Goal: Task Accomplishment & Management: Complete application form

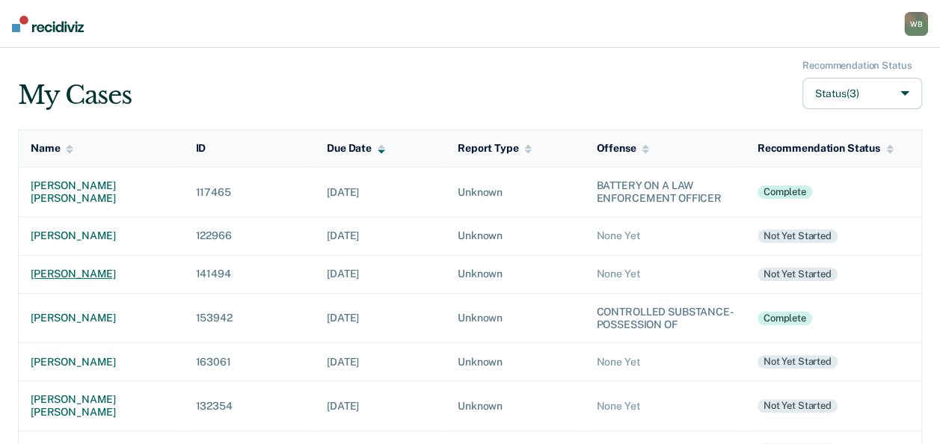
click at [77, 274] on div "[PERSON_NAME]" at bounding box center [101, 274] width 141 height 13
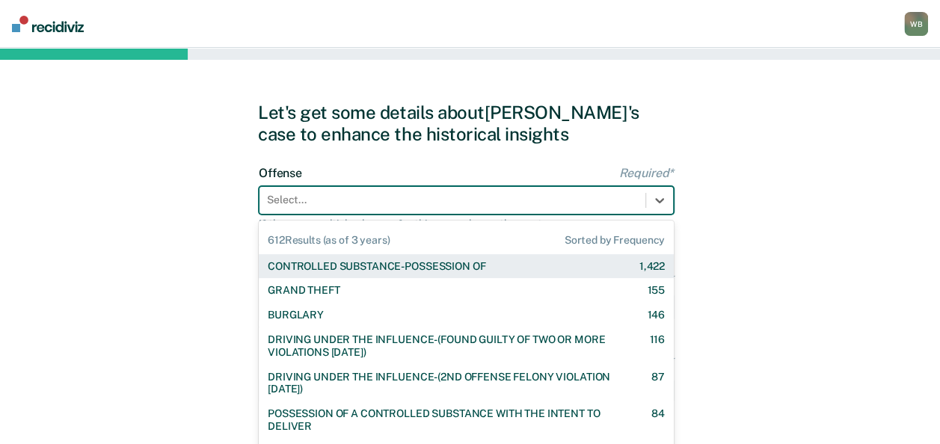
click at [347, 199] on div "612 results available. Use Up and Down to choose options, press Enter to select…" at bounding box center [466, 200] width 415 height 28
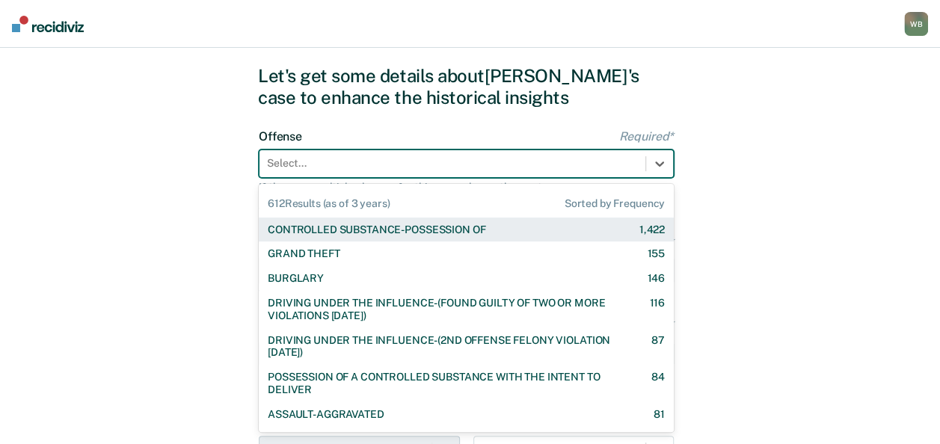
click at [325, 227] on div "CONTROLLED SUBSTANCE-POSSESSION OF" at bounding box center [377, 230] width 218 height 13
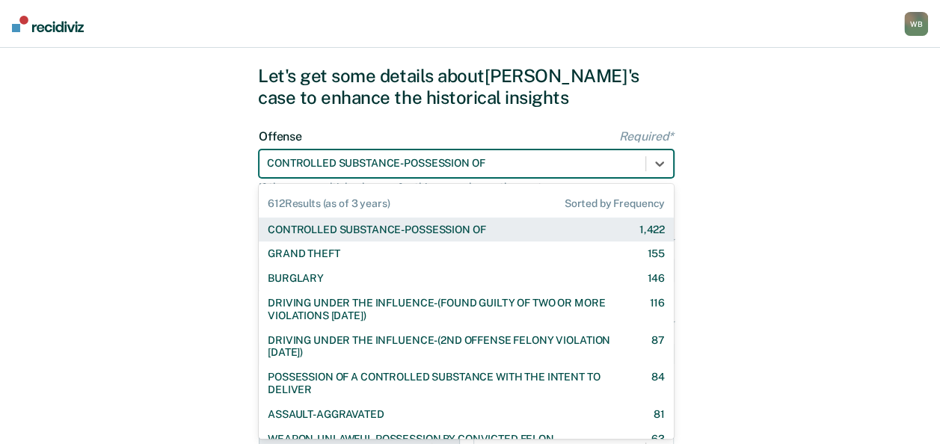
click at [370, 164] on div at bounding box center [452, 164] width 371 height 16
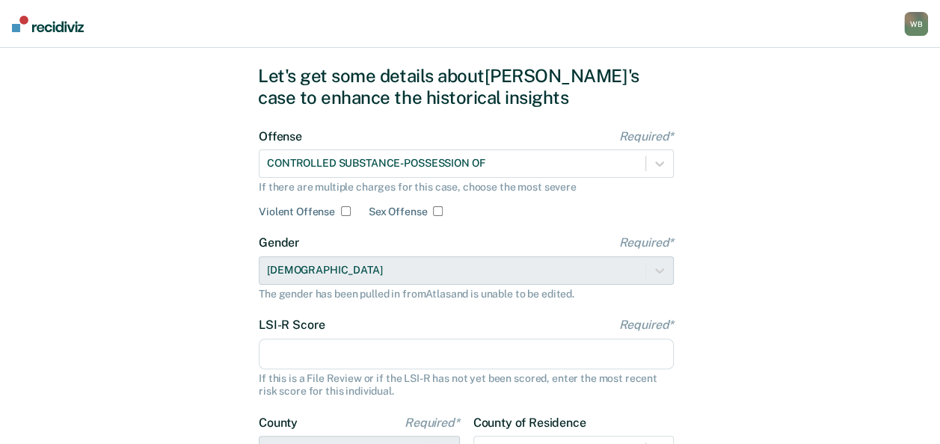
click at [220, 181] on div "Let's get some details about [PERSON_NAME]'s case to enhance the historical ins…" at bounding box center [470, 348] width 940 height 674
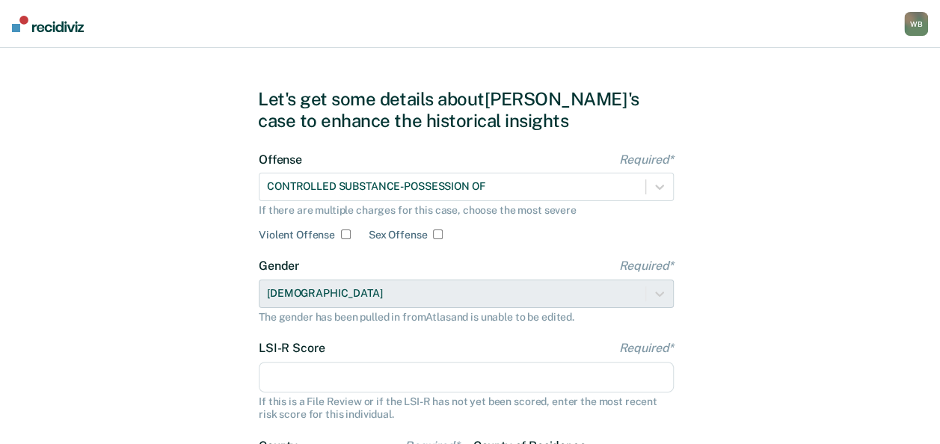
scroll to position [0, 0]
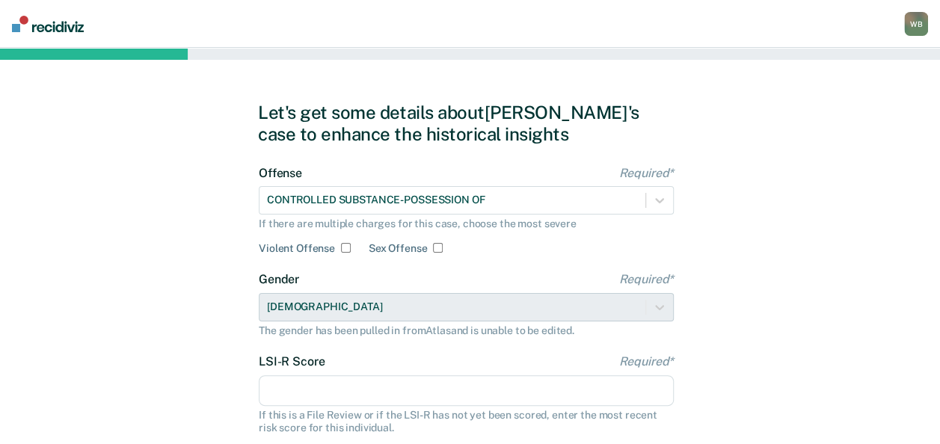
click at [589, 200] on div "CONTROLLED SUBSTANCE-POSSESSION OF" at bounding box center [466, 200] width 415 height 28
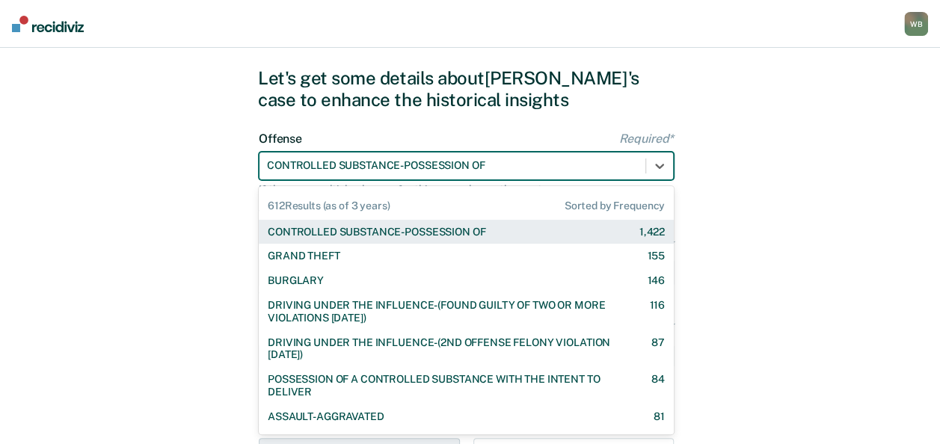
scroll to position [37, 0]
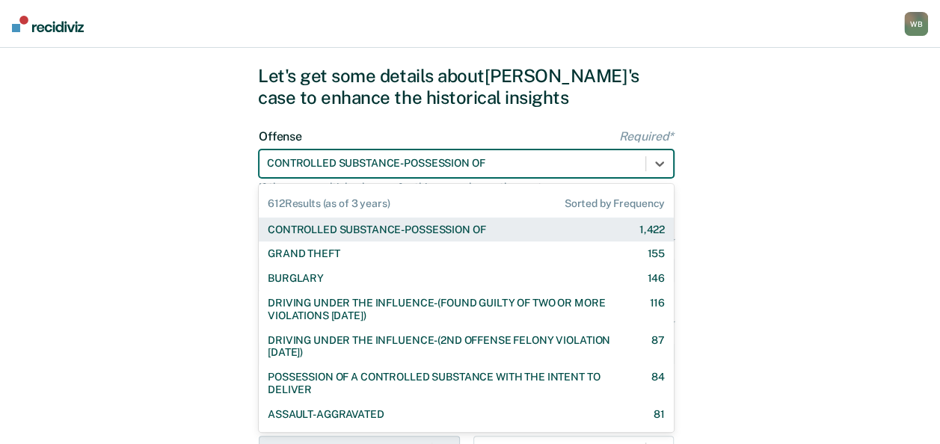
click at [314, 228] on div "CONTROLLED SUBSTANCE-POSSESSION OF" at bounding box center [377, 230] width 218 height 13
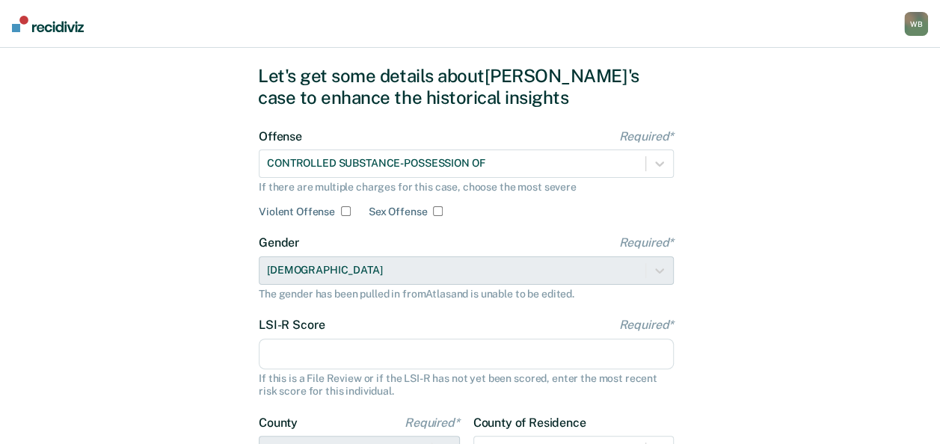
click at [186, 241] on div "Let's get some details about [PERSON_NAME]'s case to enhance the historical ins…" at bounding box center [470, 348] width 940 height 674
click at [291, 332] on div "LSI-R Score Required* If this is a File Review or if the LSI-R has not yet been…" at bounding box center [466, 357] width 415 height 79
click at [321, 346] on input "LSI-R Score Required*" at bounding box center [466, 354] width 415 height 31
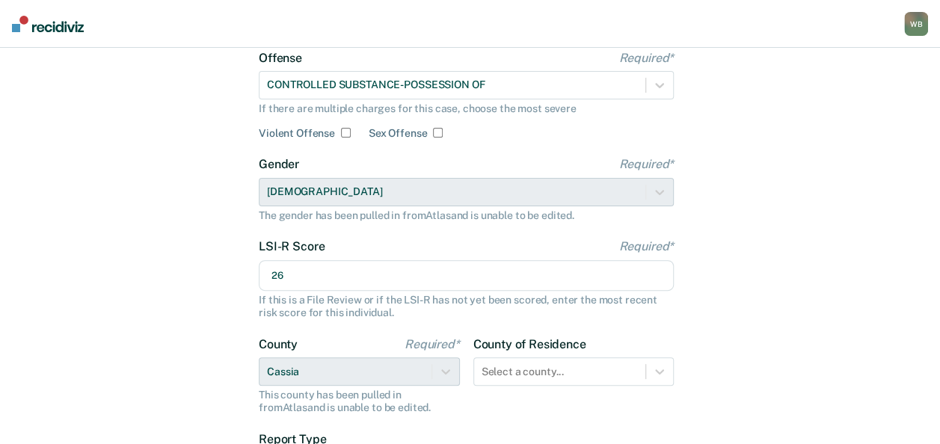
scroll to position [261, 0]
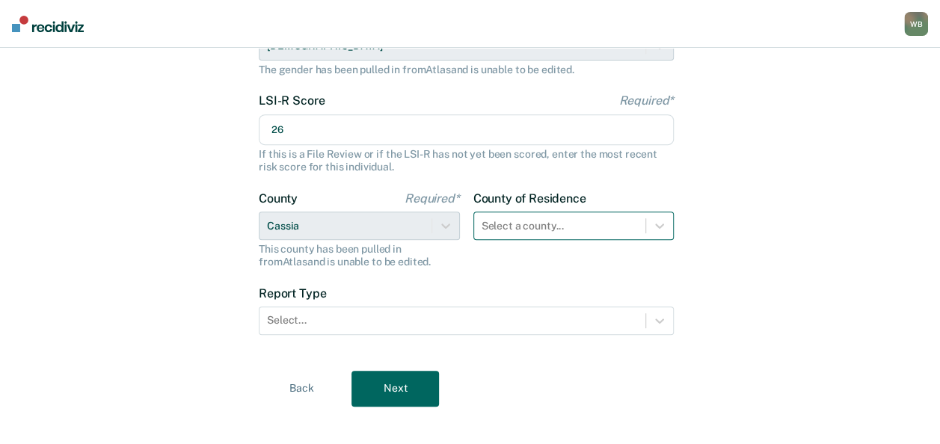
type input "26"
click at [524, 226] on div "Select a county..." at bounding box center [574, 226] width 201 height 28
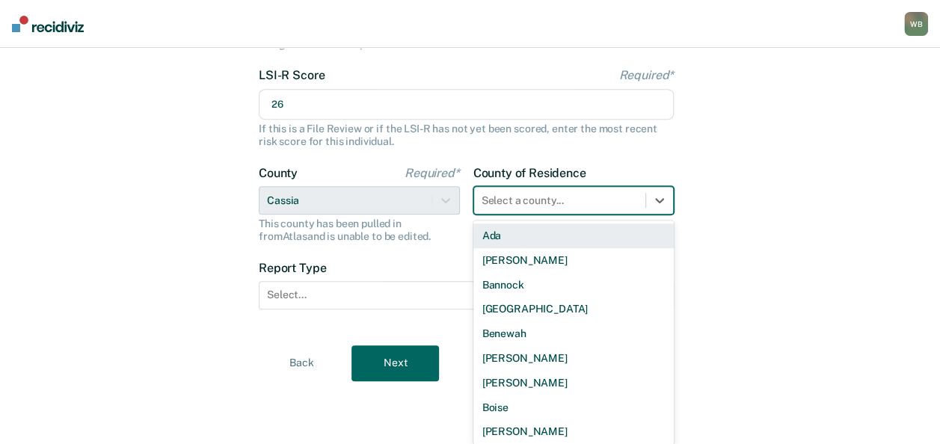
type input "s"
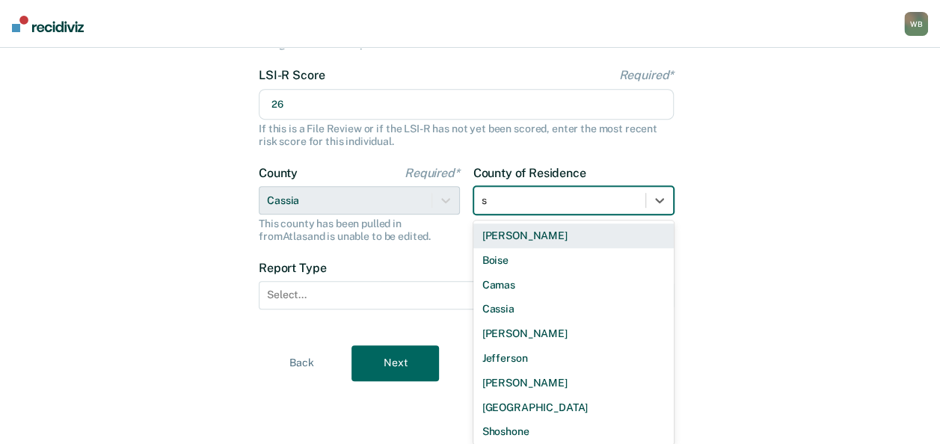
click at [522, 233] on div "[PERSON_NAME]" at bounding box center [574, 236] width 201 height 25
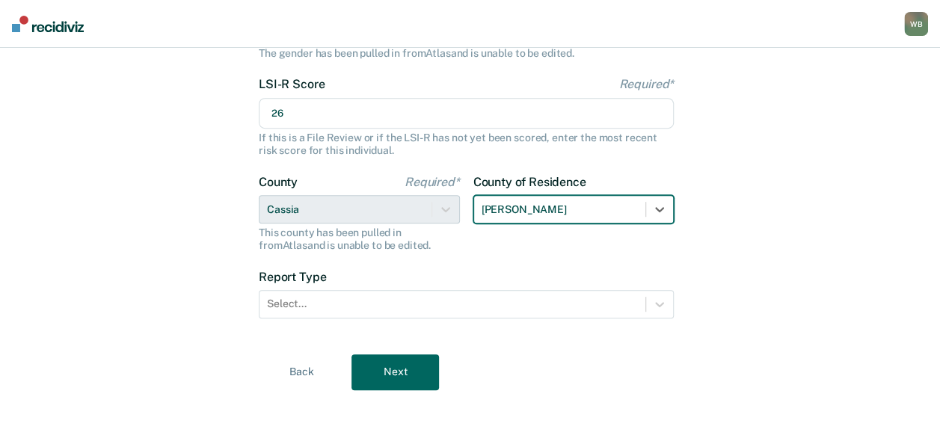
scroll to position [277, 0]
type input "tw"
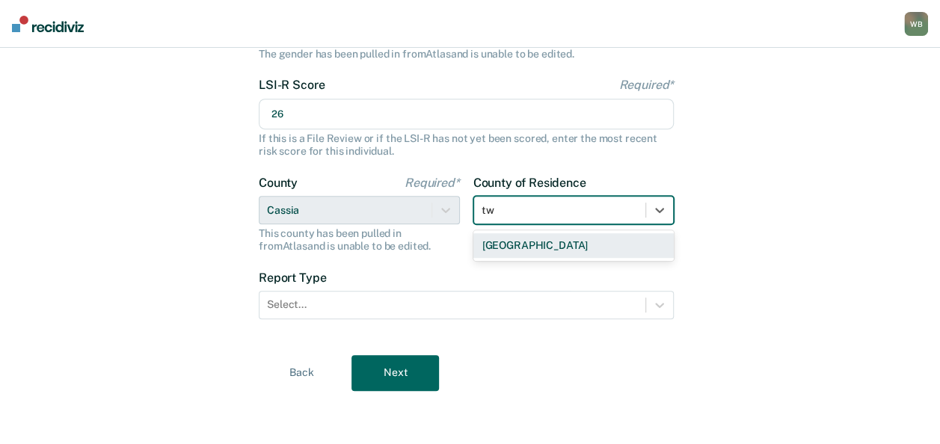
click at [522, 240] on div "[GEOGRAPHIC_DATA]" at bounding box center [574, 245] width 201 height 25
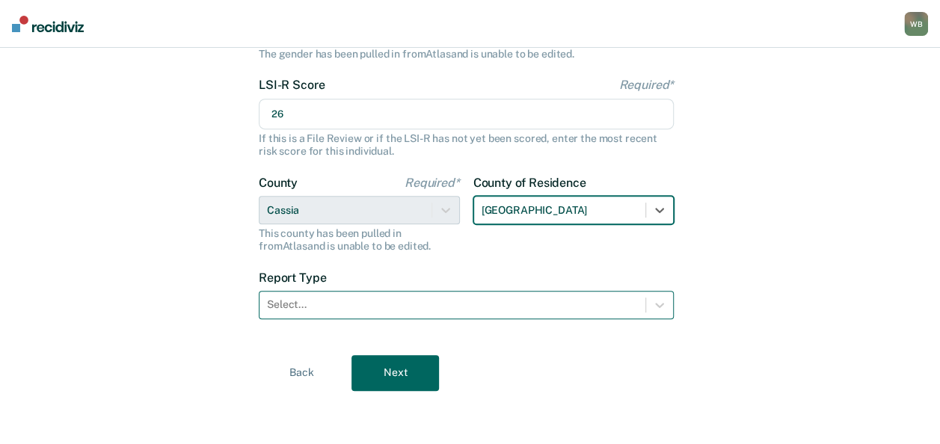
click at [401, 305] on div at bounding box center [452, 305] width 371 height 16
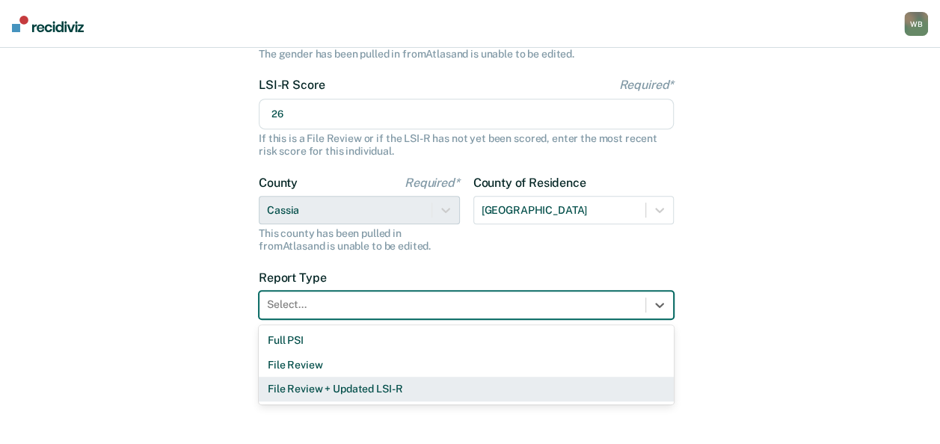
click at [350, 391] on div "File Review + Updated LSI-R" at bounding box center [466, 389] width 415 height 25
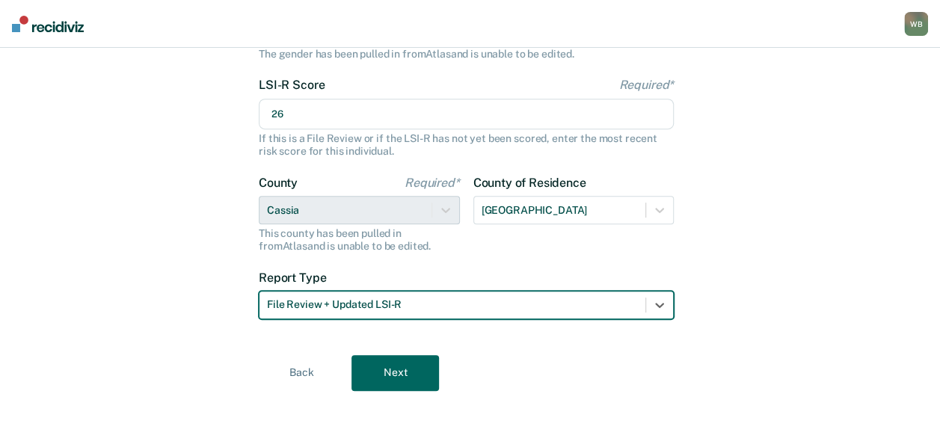
click at [414, 378] on button "Next" at bounding box center [396, 373] width 88 height 36
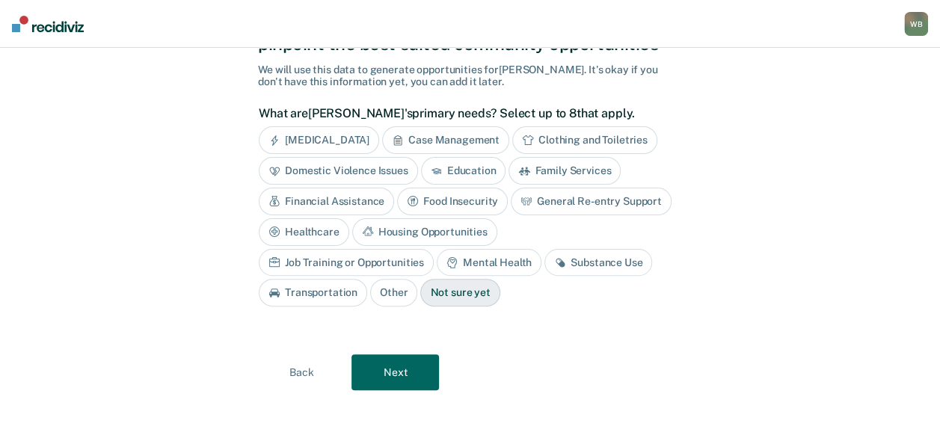
scroll to position [88, 0]
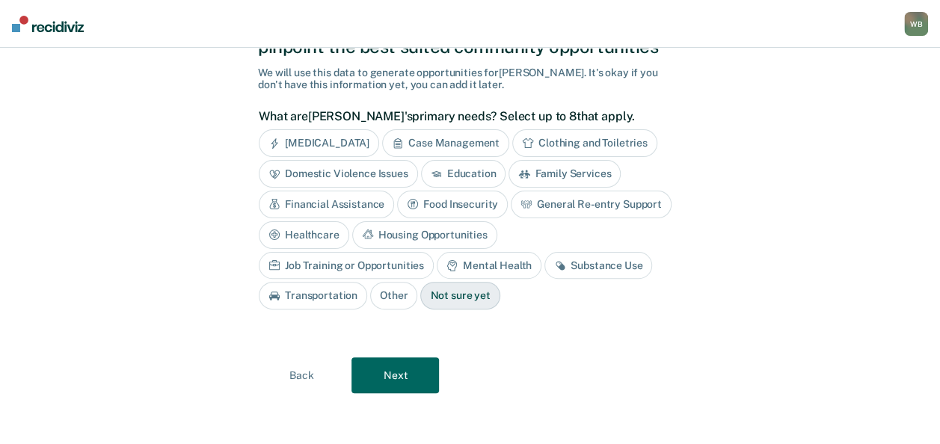
click at [545, 262] on div "Substance Use" at bounding box center [599, 266] width 108 height 28
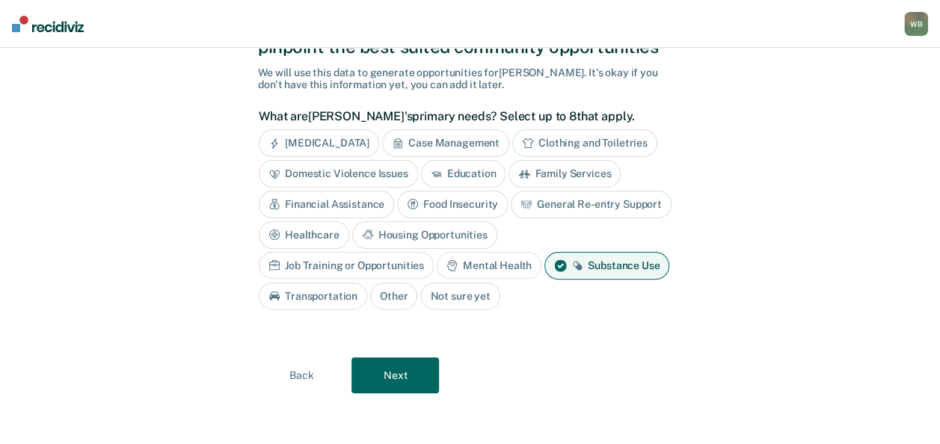
click at [417, 229] on div "Housing Opportunities" at bounding box center [424, 235] width 145 height 28
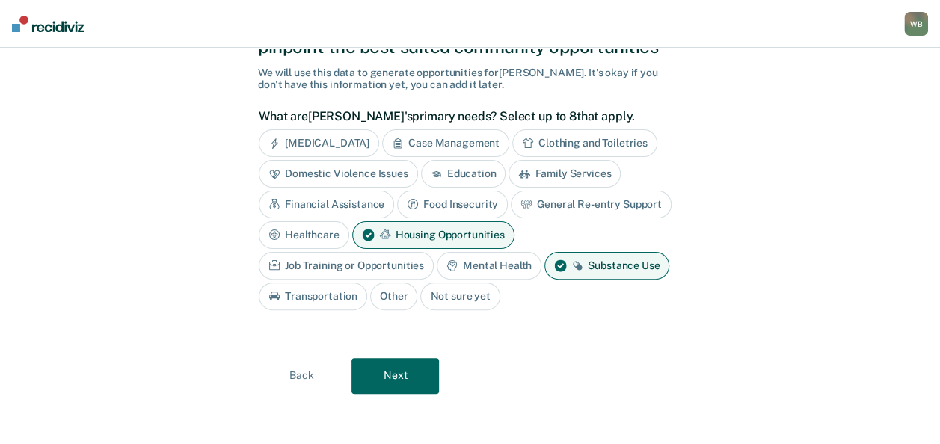
click at [423, 380] on button "Next" at bounding box center [396, 376] width 88 height 36
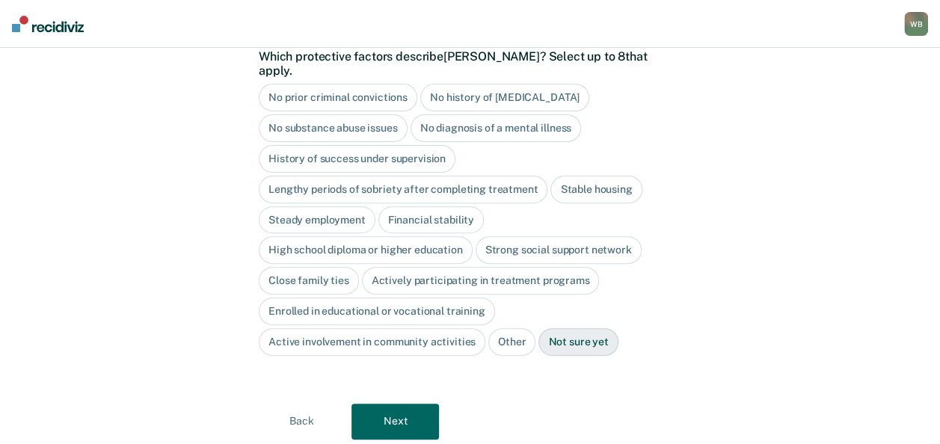
scroll to position [115, 0]
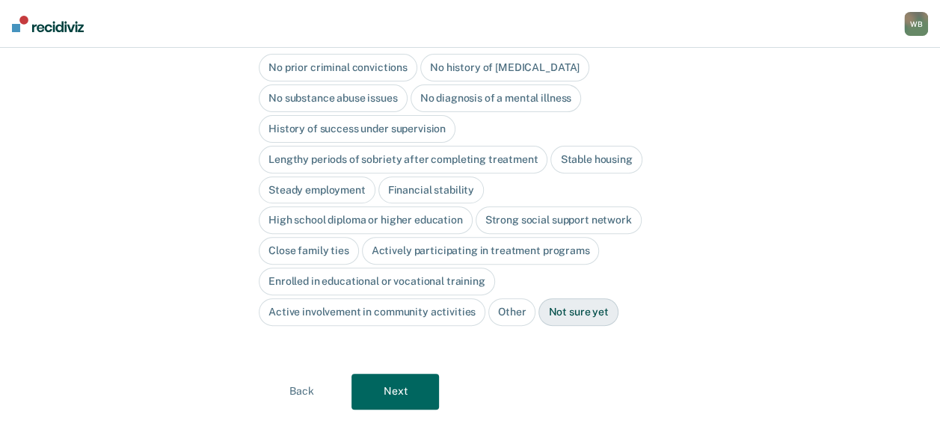
drag, startPoint x: 400, startPoint y: 369, endPoint x: 313, endPoint y: 377, distance: 87.2
click at [401, 374] on button "Next" at bounding box center [396, 392] width 88 height 36
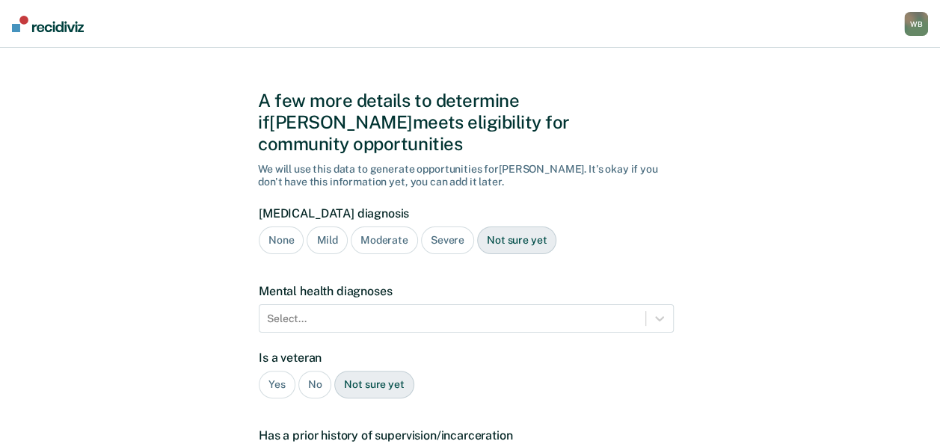
scroll to position [0, 0]
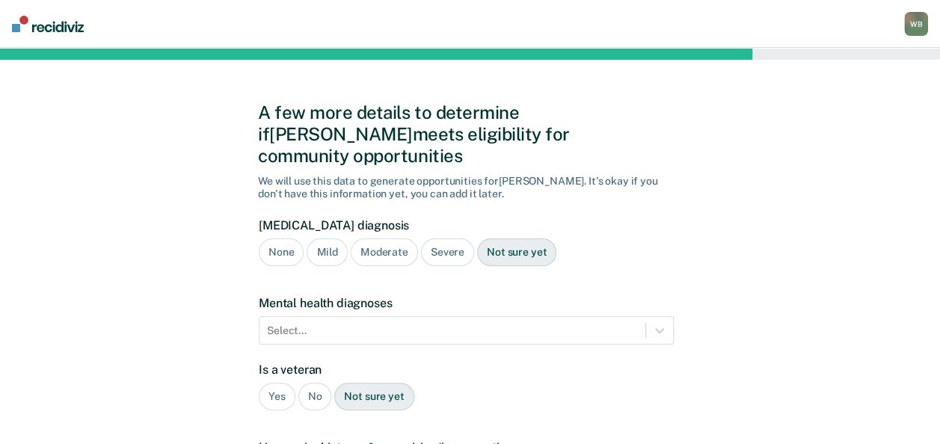
click at [447, 239] on div "Severe" at bounding box center [447, 253] width 53 height 28
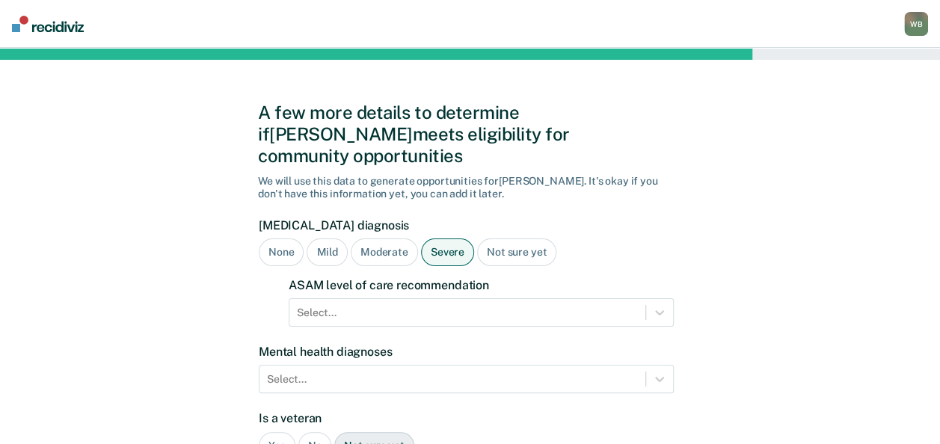
click at [432, 239] on div "Severe" at bounding box center [447, 253] width 53 height 28
click at [367, 298] on div "Select..." at bounding box center [481, 312] width 385 height 28
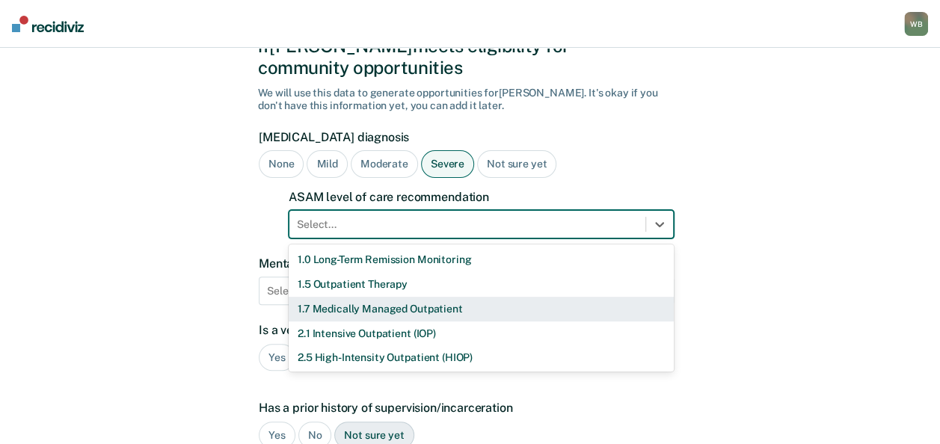
scroll to position [97, 0]
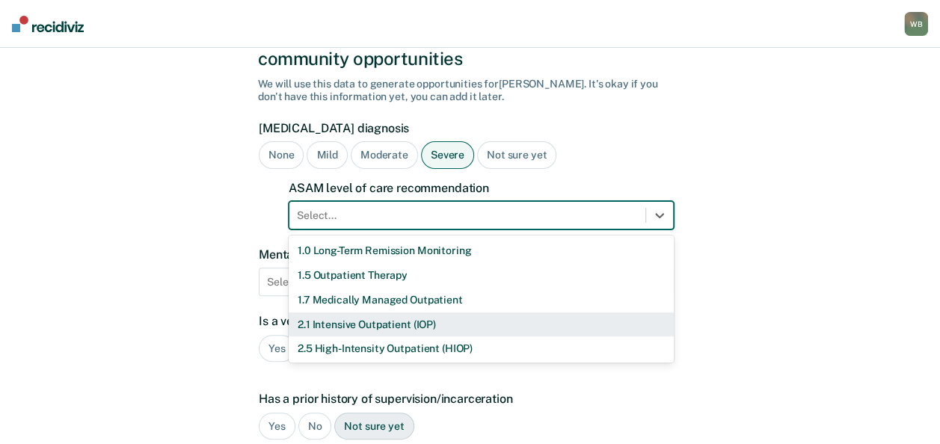
click at [353, 313] on div "2.1 Intensive Outpatient (IOP)" at bounding box center [481, 325] width 385 height 25
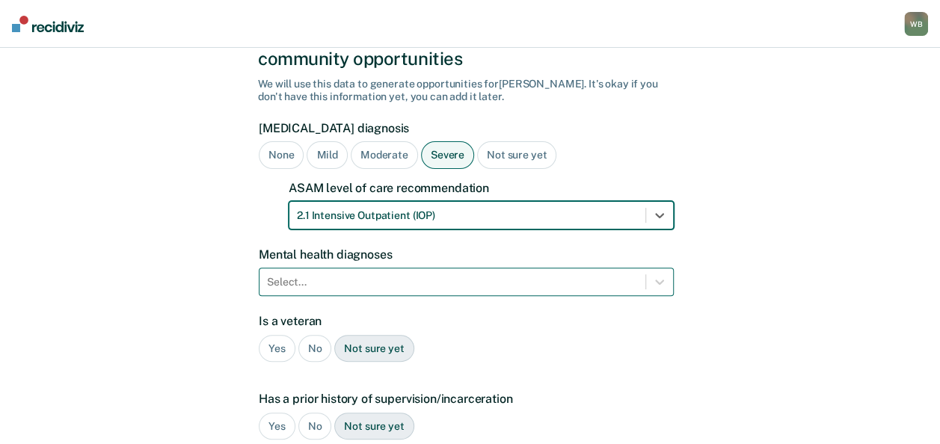
click at [322, 268] on div "Select..." at bounding box center [466, 282] width 415 height 28
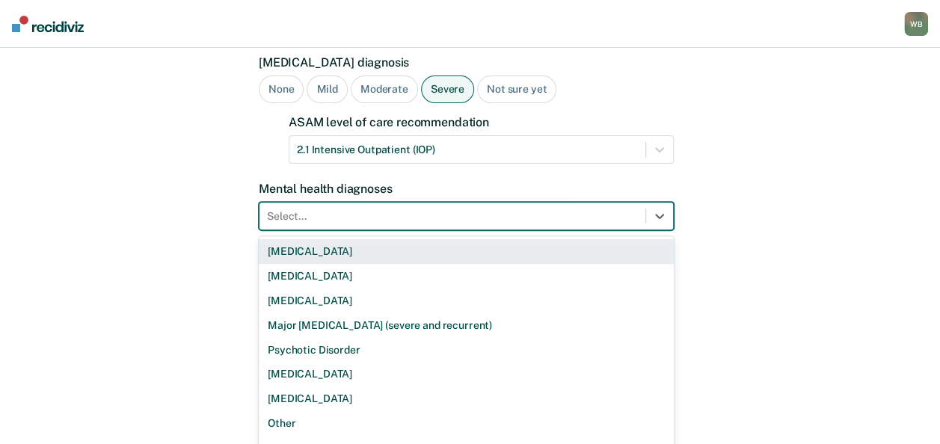
click at [399, 209] on div at bounding box center [452, 217] width 371 height 16
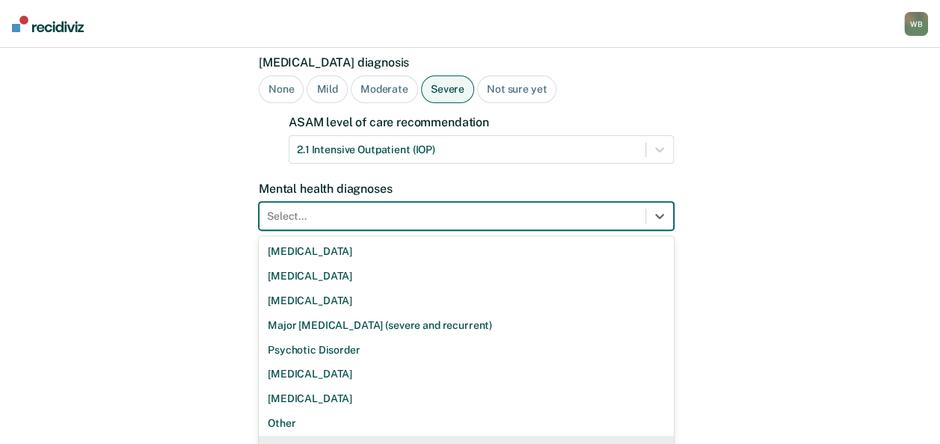
click at [287, 436] on div "None" at bounding box center [466, 448] width 415 height 25
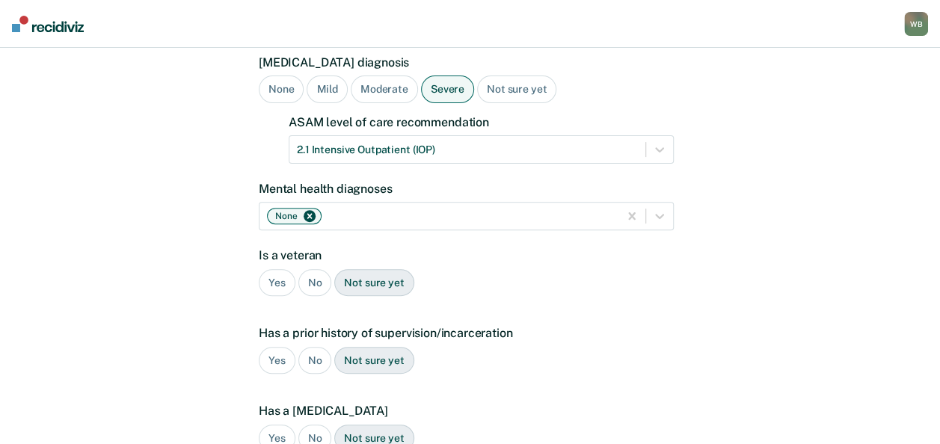
click at [320, 269] on div "No" at bounding box center [315, 283] width 34 height 28
click at [266, 347] on div "Yes" at bounding box center [277, 361] width 37 height 28
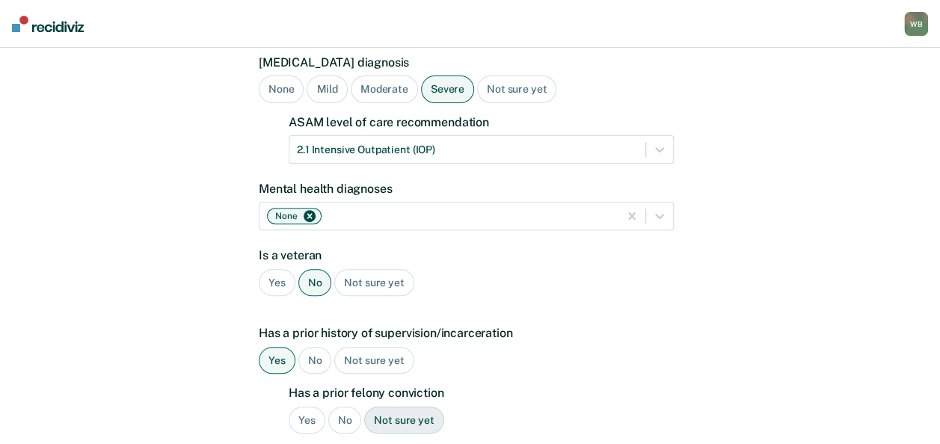
click at [299, 407] on div "Yes" at bounding box center [307, 421] width 37 height 28
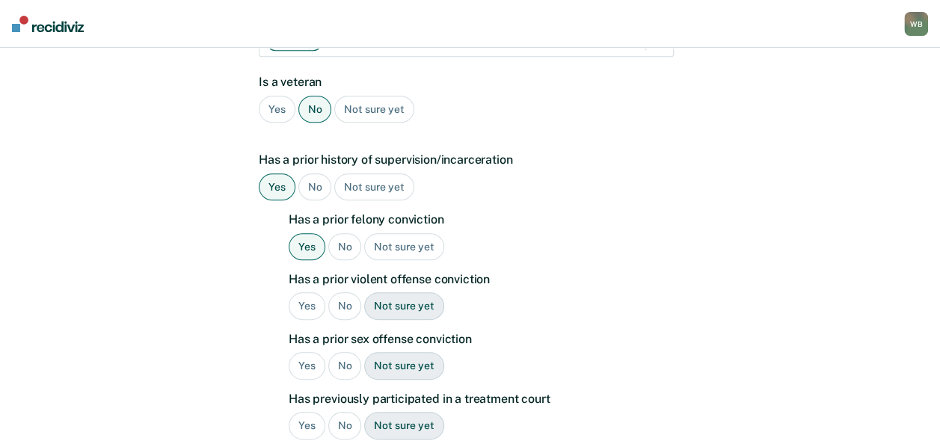
scroll to position [387, 0]
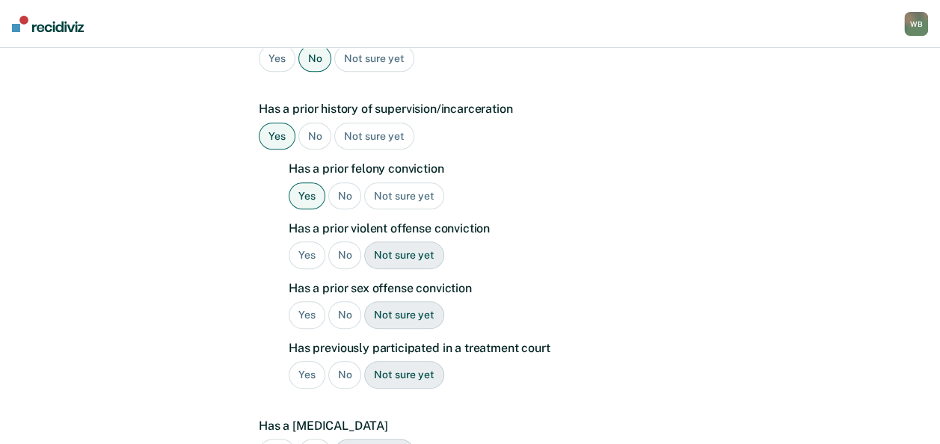
click at [337, 242] on div "No" at bounding box center [345, 256] width 34 height 28
click at [348, 301] on div "No" at bounding box center [345, 315] width 34 height 28
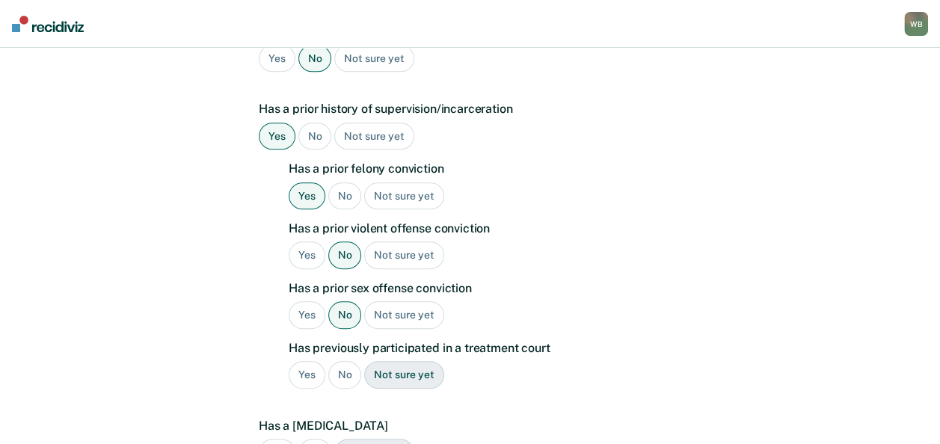
click at [346, 361] on div "No" at bounding box center [345, 375] width 34 height 28
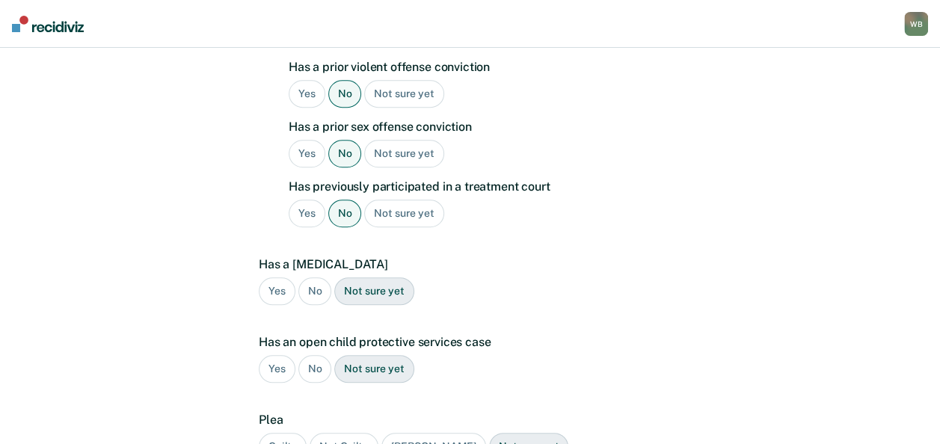
scroll to position [612, 0]
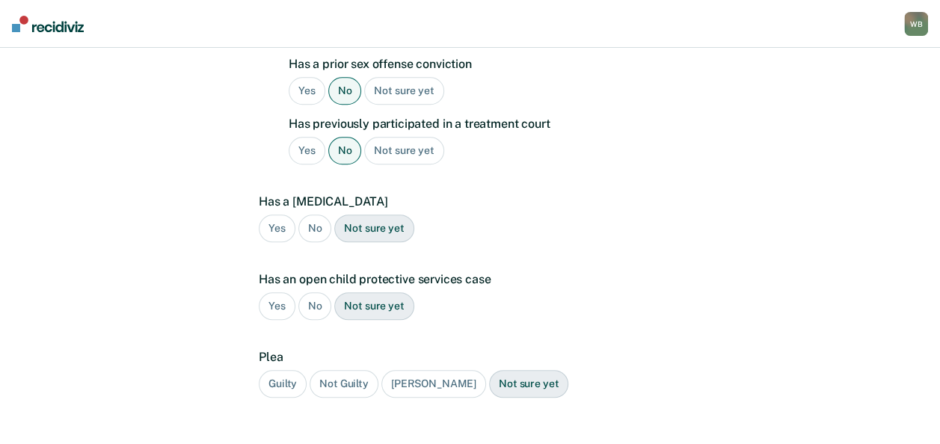
click at [307, 215] on div "No" at bounding box center [315, 229] width 34 height 28
drag, startPoint x: 310, startPoint y: 266, endPoint x: 310, endPoint y: 286, distance: 19.4
click at [310, 292] on div "No" at bounding box center [315, 306] width 34 height 28
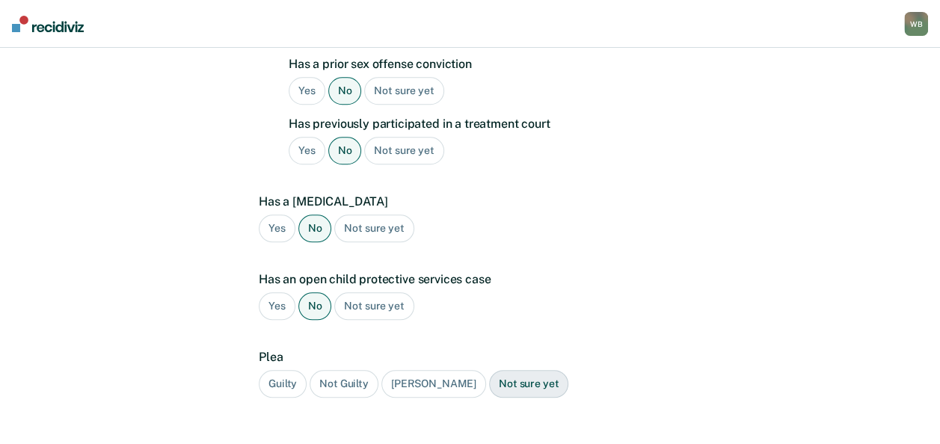
click at [280, 370] on div "Guilty" at bounding box center [283, 384] width 48 height 28
drag, startPoint x: 395, startPoint y: 433, endPoint x: 375, endPoint y: 435, distance: 20.3
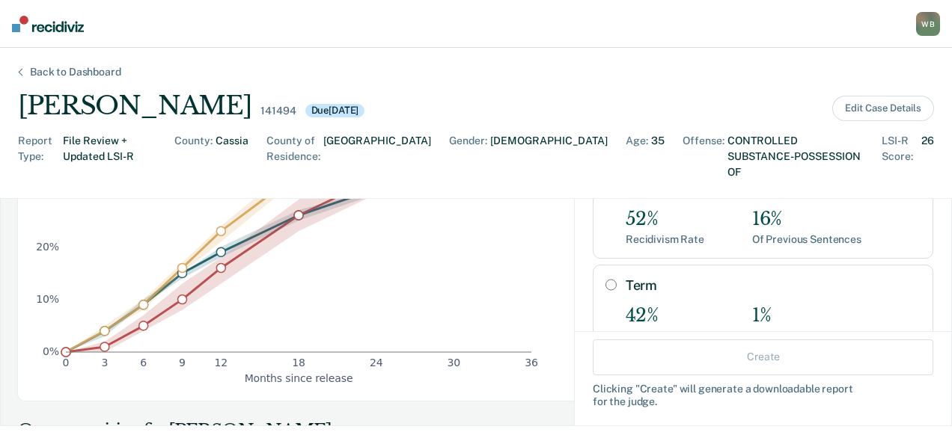
scroll to position [135, 0]
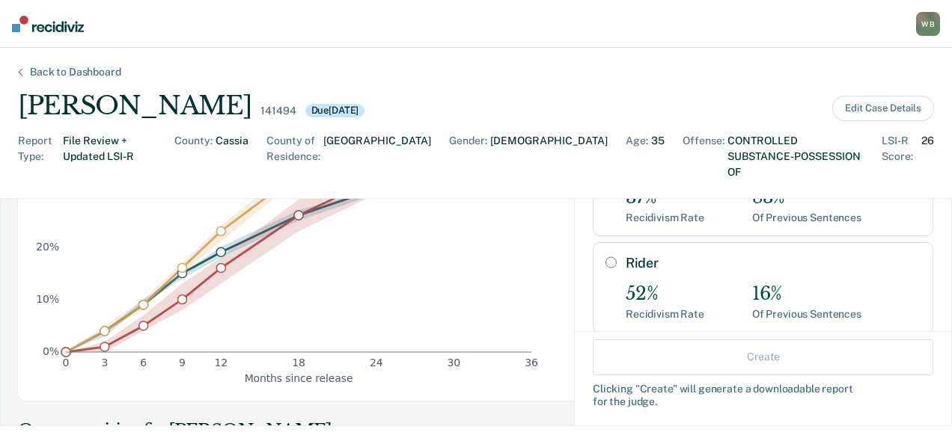
click at [605, 257] on input "Rider" at bounding box center [610, 263] width 11 height 12
radio input "true"
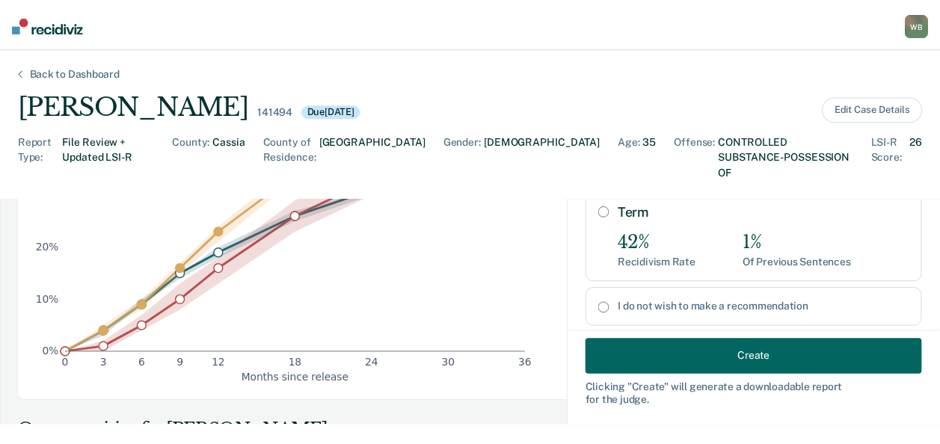
scroll to position [284, 0]
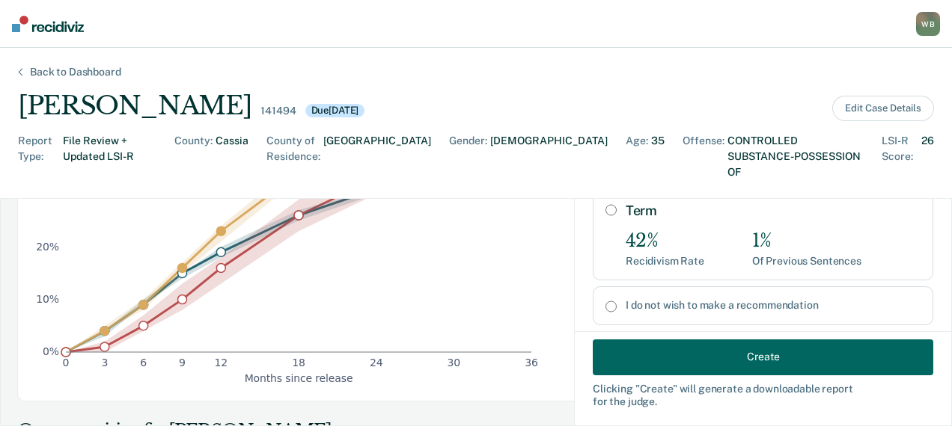
click at [752, 361] on button "Create" at bounding box center [762, 357] width 340 height 36
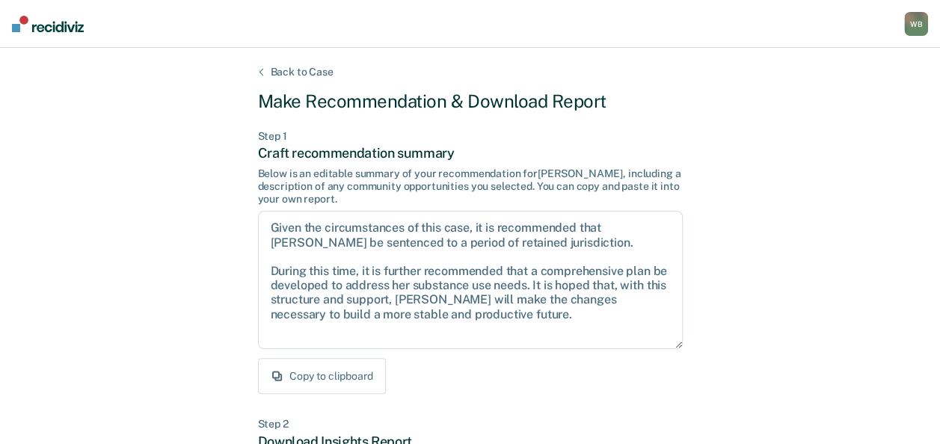
scroll to position [285, 0]
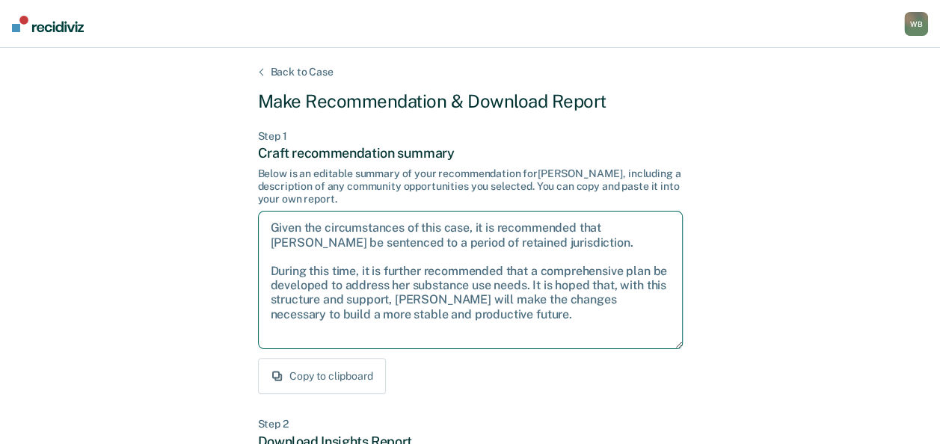
drag, startPoint x: 496, startPoint y: 314, endPoint x: 269, endPoint y: 274, distance: 230.2
click at [269, 274] on textarea "Given the circumstances of this case, it is recommended that [PERSON_NAME] be s…" at bounding box center [470, 280] width 425 height 138
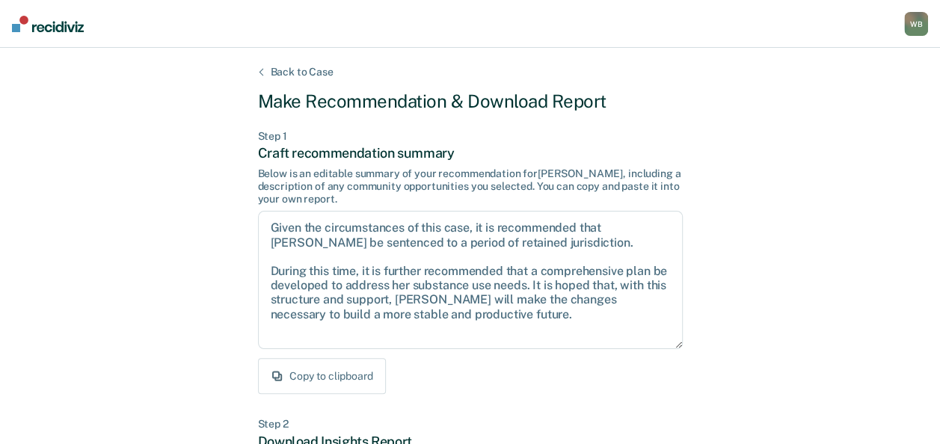
click at [325, 117] on div "Back to Case Make Recommendation & Download Report Step 1 Craft recommendation …" at bounding box center [470, 450] width 425 height 769
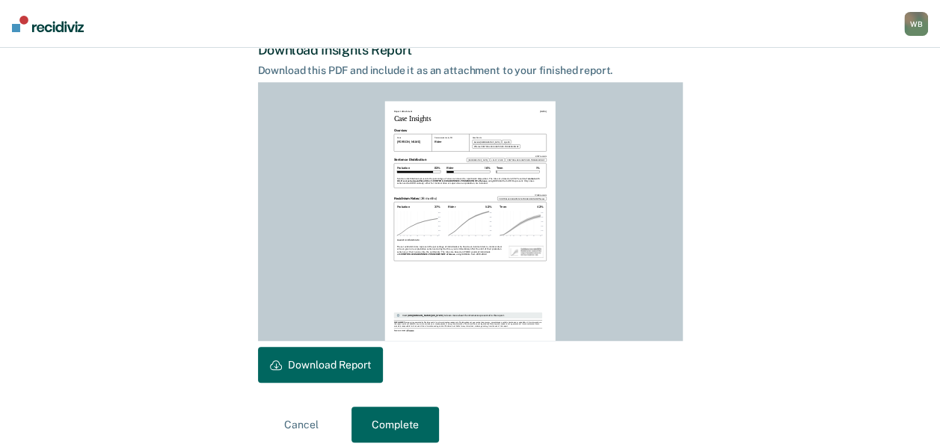
scroll to position [408, 0]
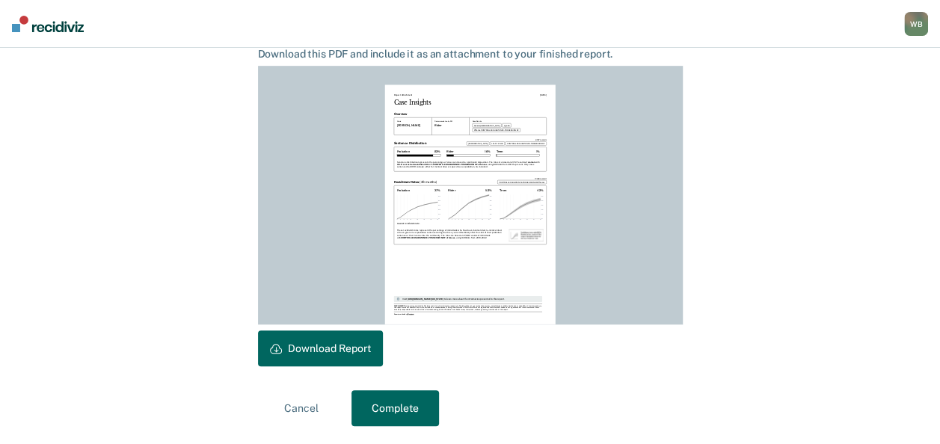
click at [361, 344] on button "Download Report" at bounding box center [320, 349] width 125 height 36
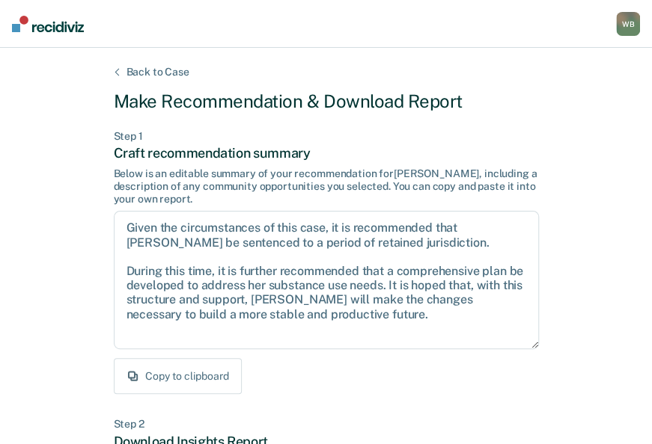
scroll to position [362, 0]
click at [326, 351] on div "Given the circumstances of this case, it is recommended that [PERSON_NAME] be s…" at bounding box center [326, 278] width 425 height 147
click at [439, 370] on div "Copy to clipboard" at bounding box center [326, 376] width 425 height 36
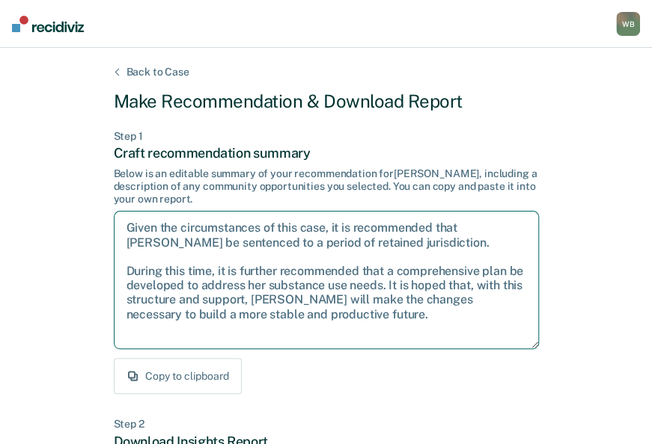
drag, startPoint x: 405, startPoint y: 241, endPoint x: 135, endPoint y: 230, distance: 271.0
click at [123, 227] on textarea "Given the circumstances of this case, it is recommended that [PERSON_NAME] be s…" at bounding box center [326, 280] width 425 height 138
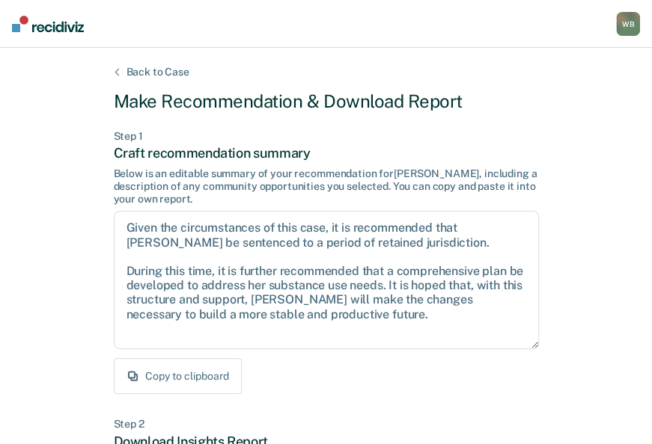
drag, startPoint x: 586, startPoint y: 63, endPoint x: 614, endPoint y: 44, distance: 33.4
click at [586, 63] on div "Back to Case Make Recommendation & Download Report Step 1 Craft recommendation …" at bounding box center [326, 450] width 652 height 805
